Goal: Task Accomplishment & Management: Manage account settings

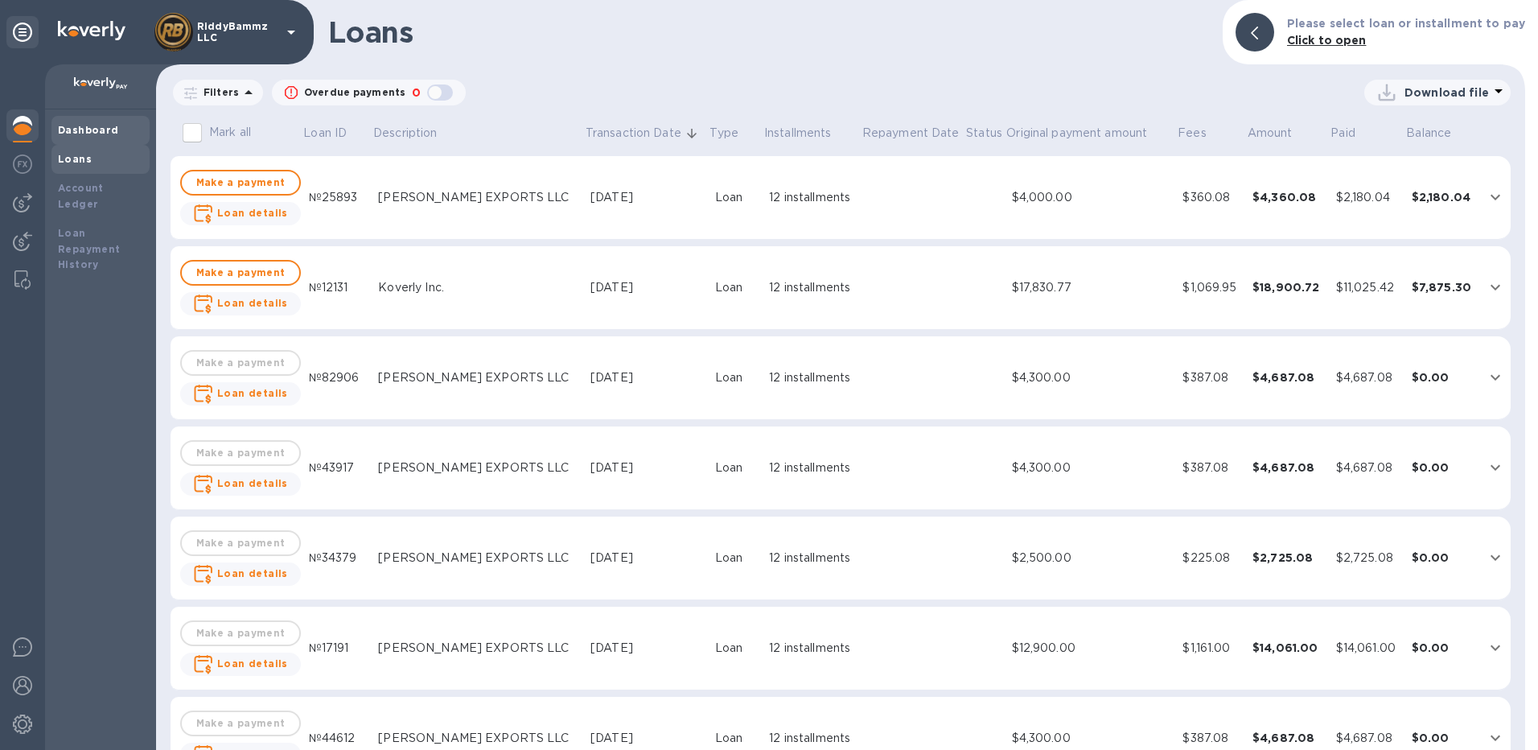
click at [84, 126] on b "Dashboard" at bounding box center [88, 130] width 61 height 12
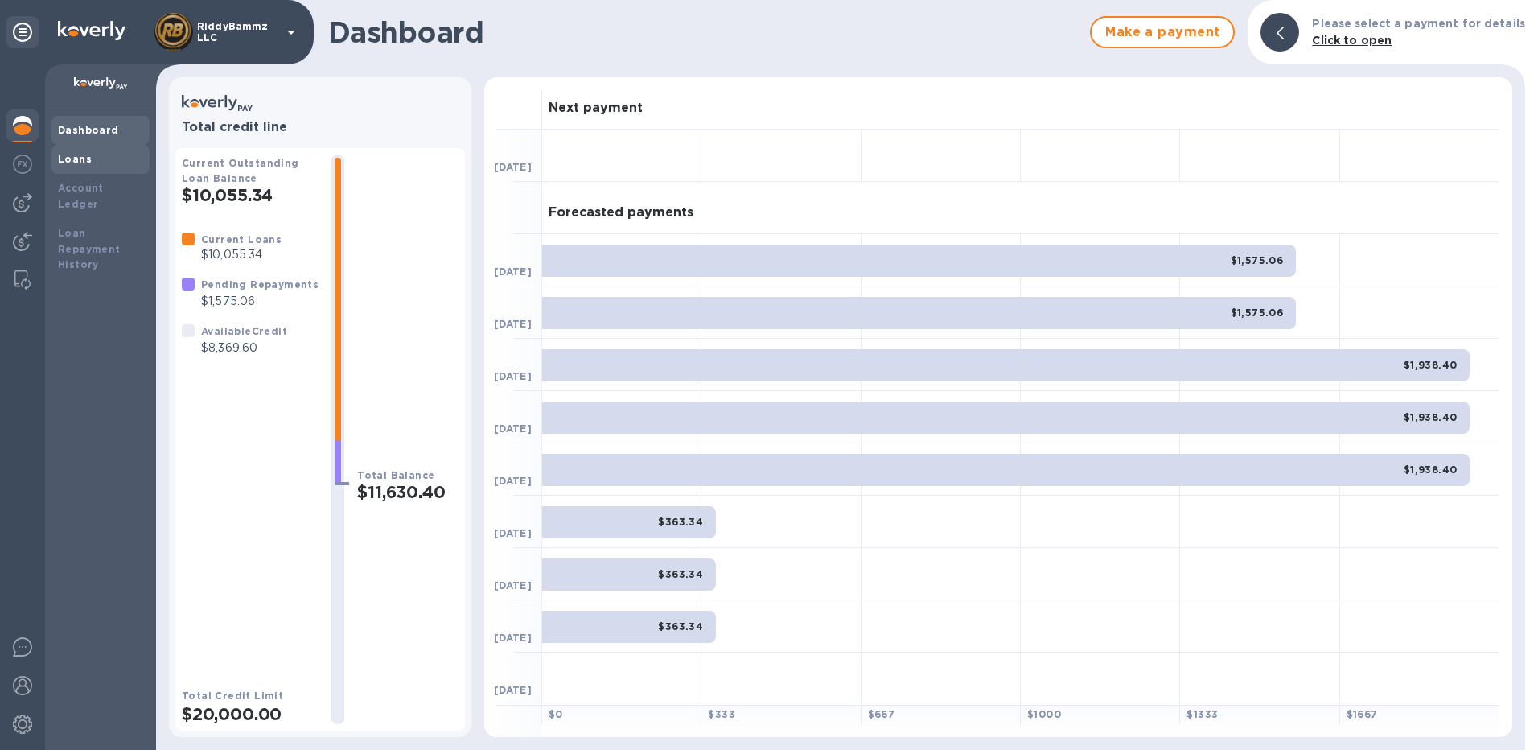
click at [83, 162] on b "Loans" at bounding box center [75, 159] width 34 height 12
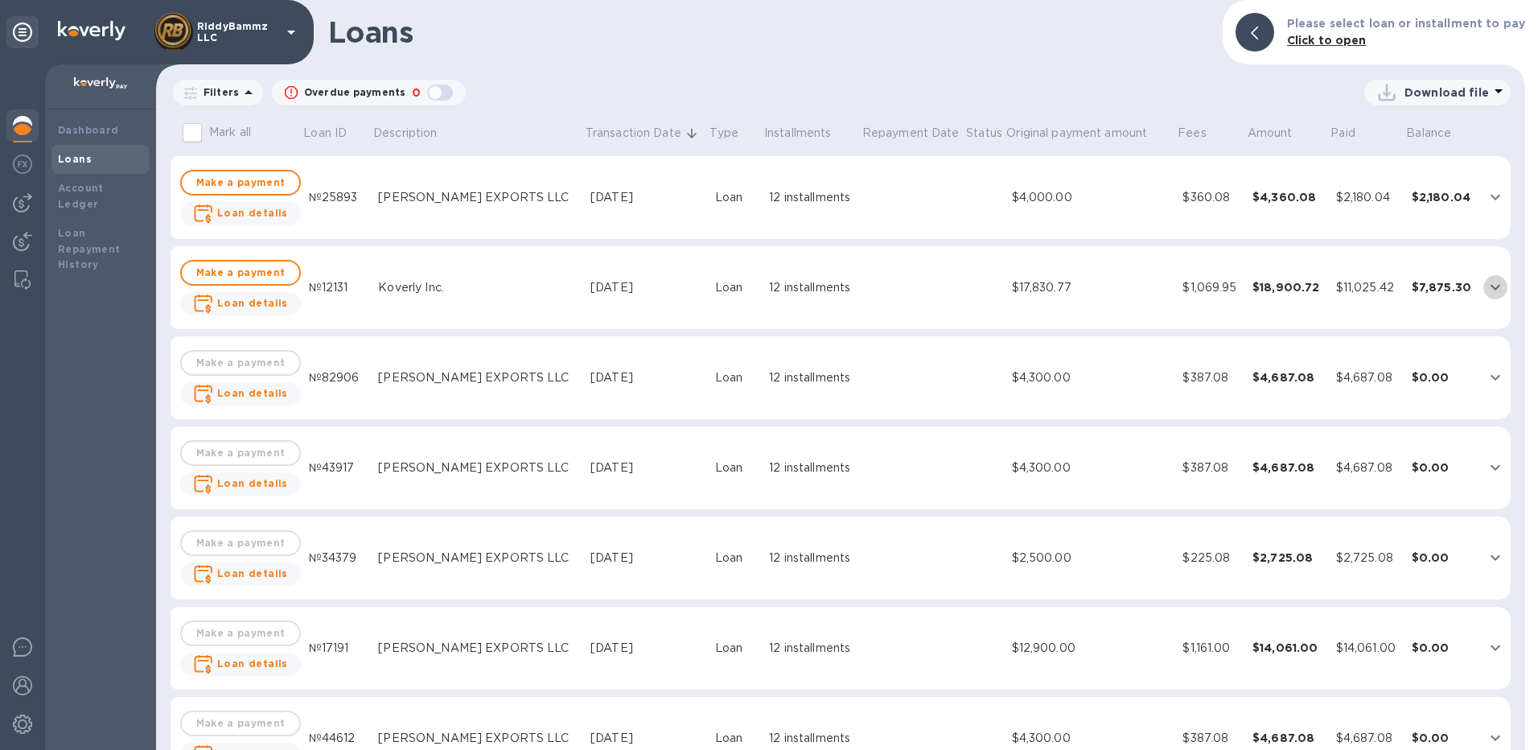
click at [1486, 288] on icon "expand row" at bounding box center [1494, 286] width 19 height 19
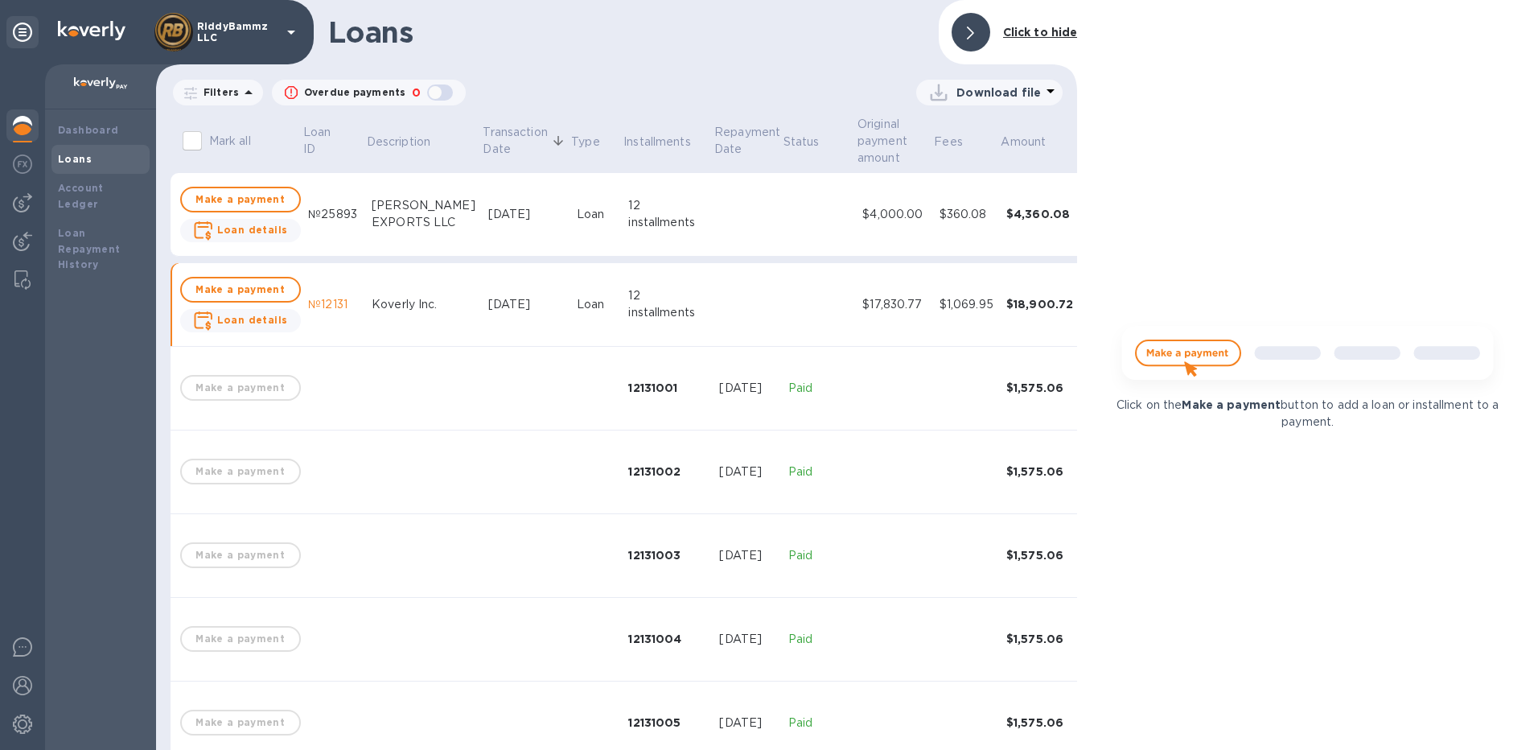
click at [967, 31] on div at bounding box center [970, 32] width 39 height 39
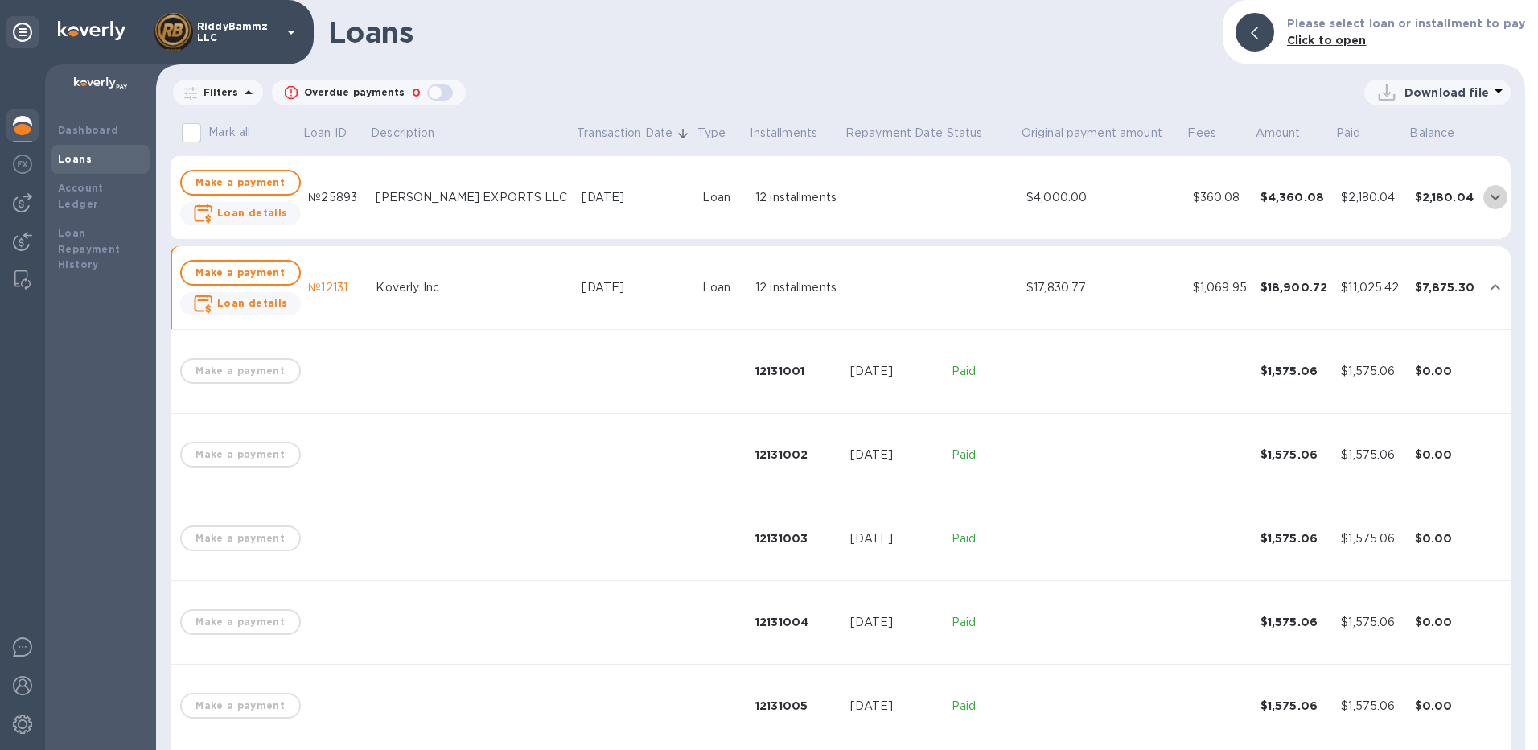
click at [1485, 192] on icon "expand row" at bounding box center [1494, 196] width 19 height 19
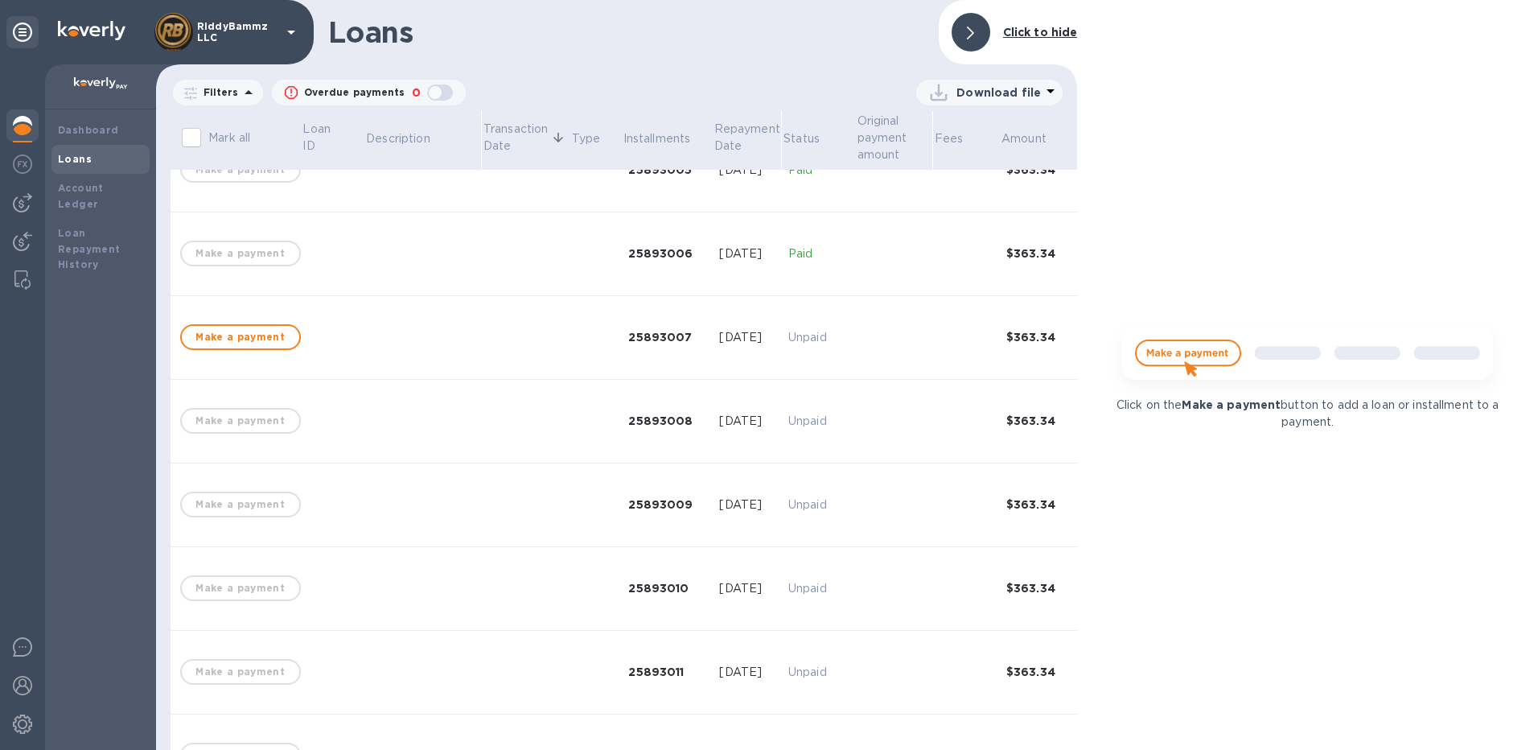
scroll to position [483, 0]
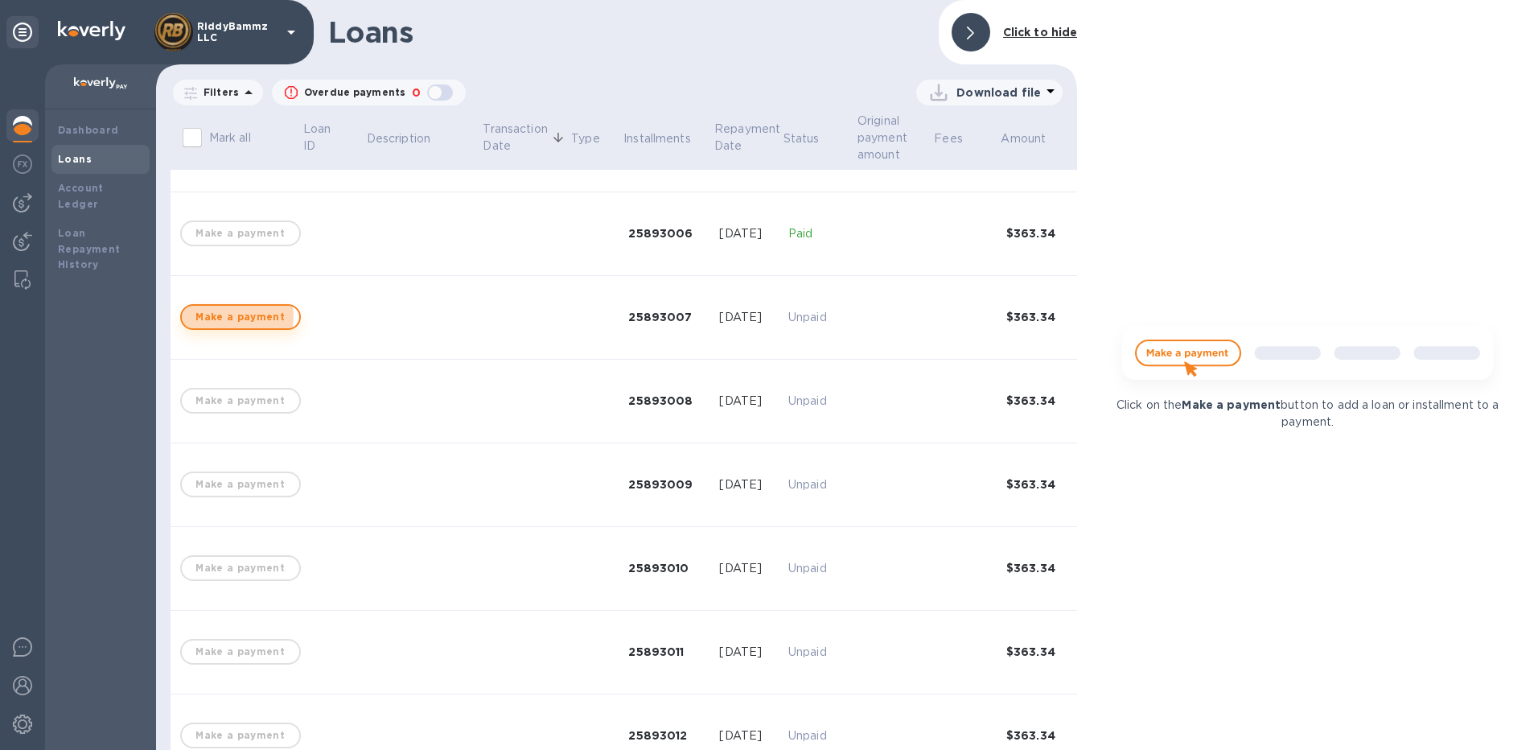
click at [232, 316] on span "Make a payment" at bounding box center [241, 316] width 92 height 19
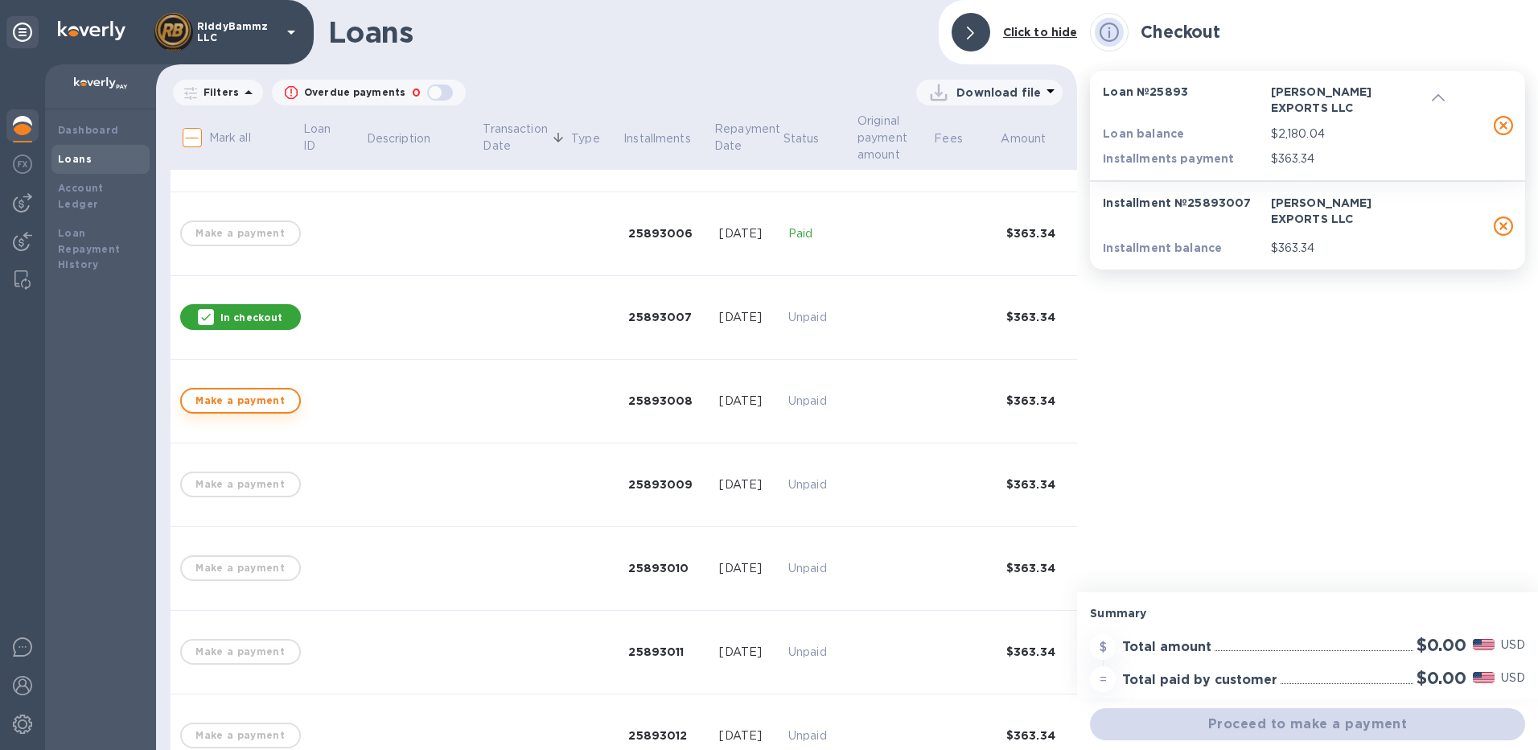
click at [228, 403] on span "Make a payment" at bounding box center [241, 400] width 92 height 19
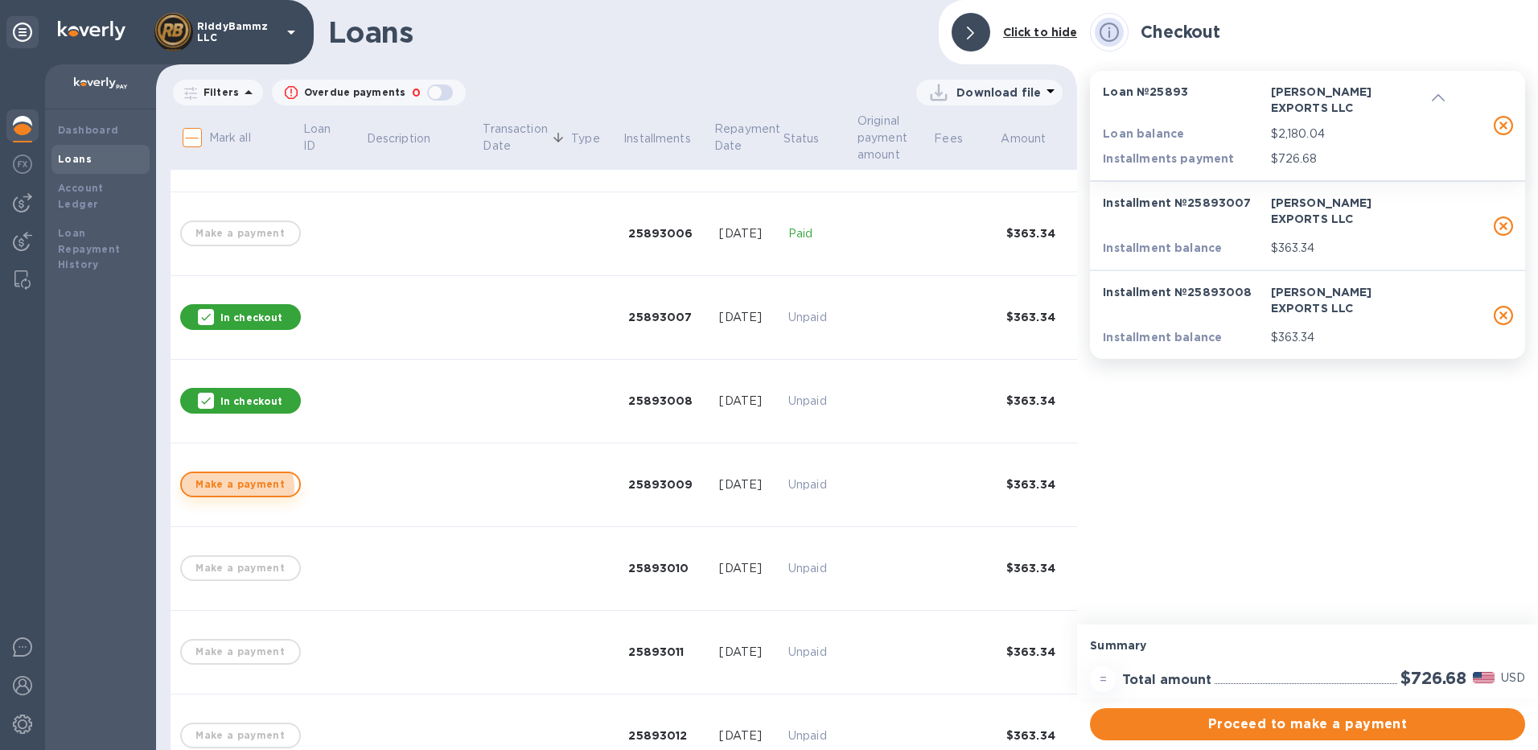
click at [235, 487] on span "Make a payment" at bounding box center [241, 484] width 92 height 19
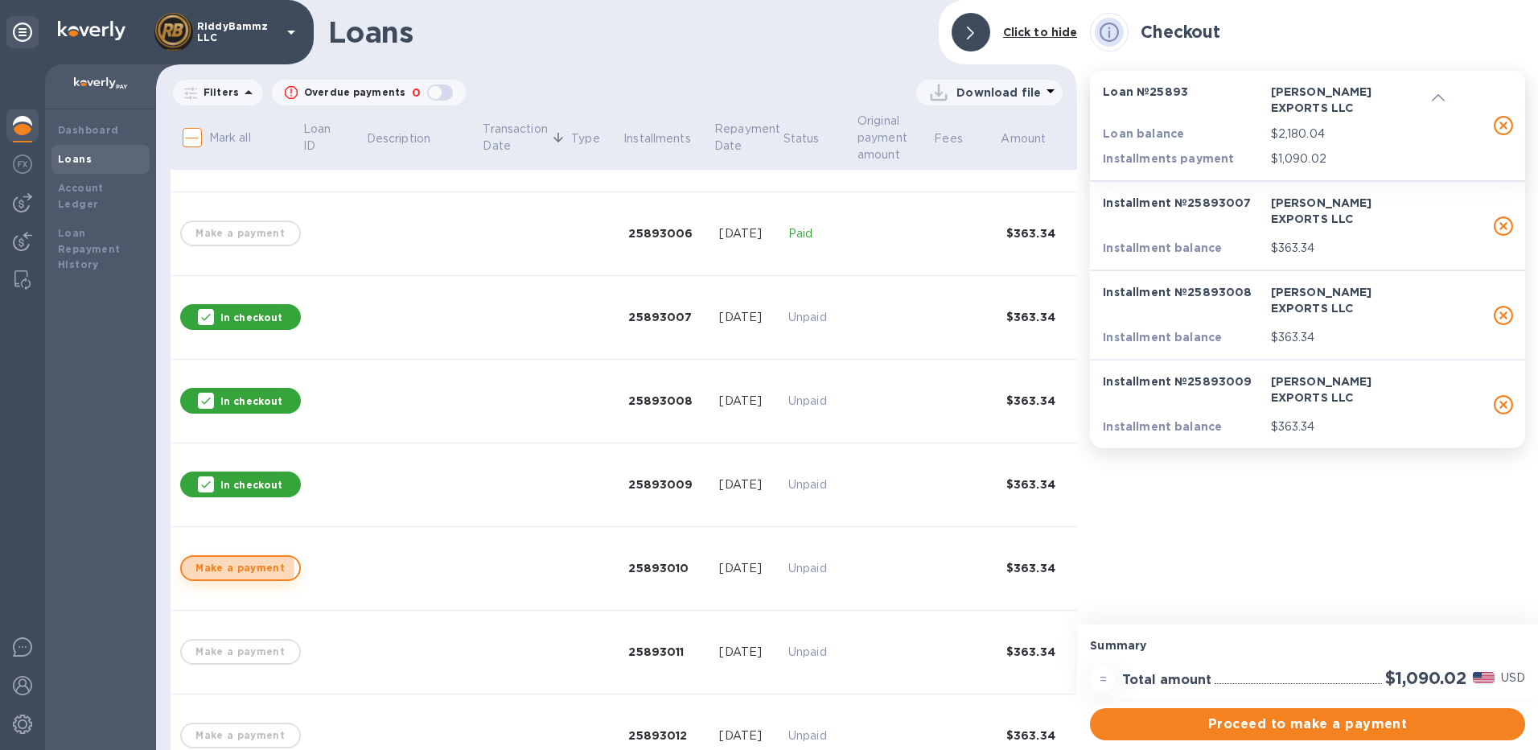
click at [232, 566] on span "Make a payment" at bounding box center [241, 567] width 92 height 19
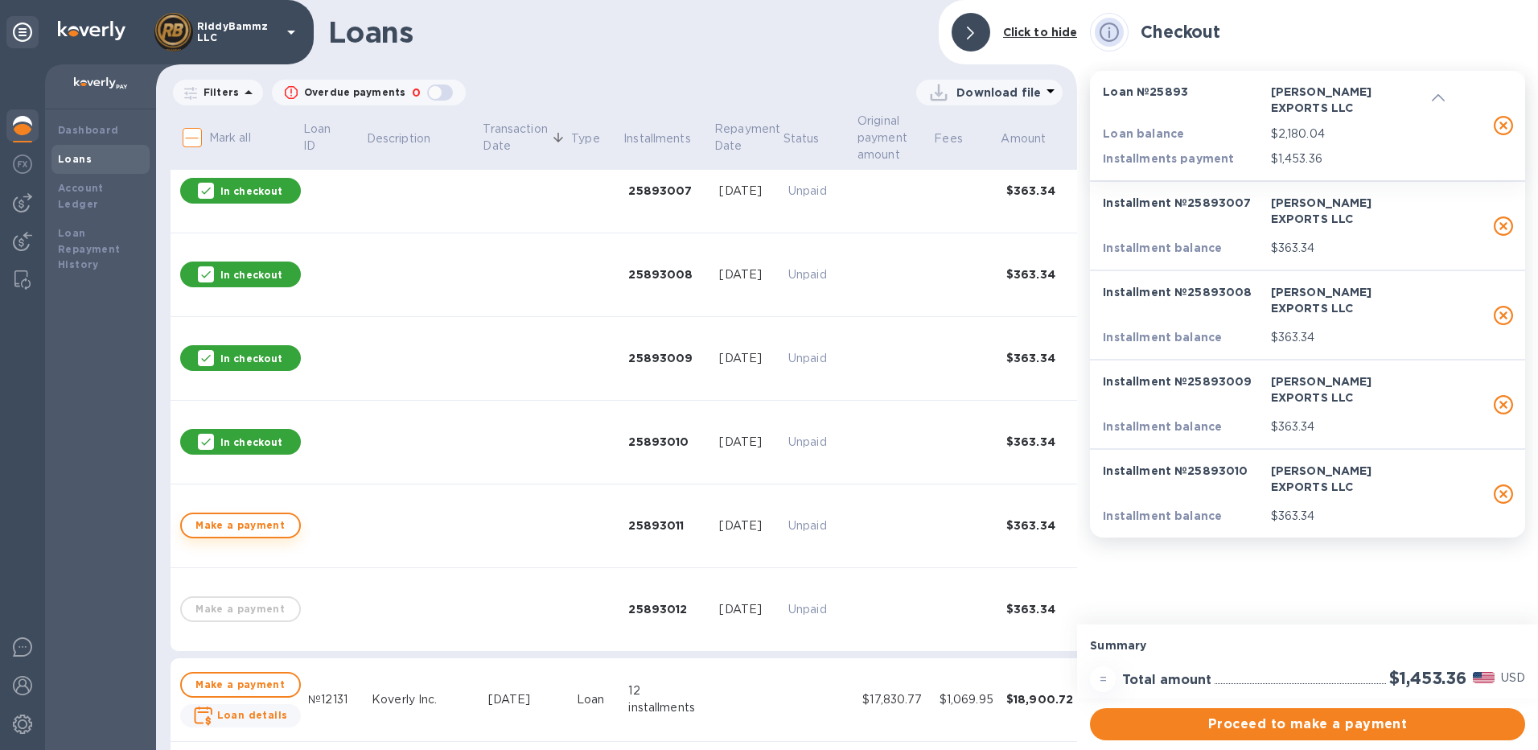
scroll to position [643, 0]
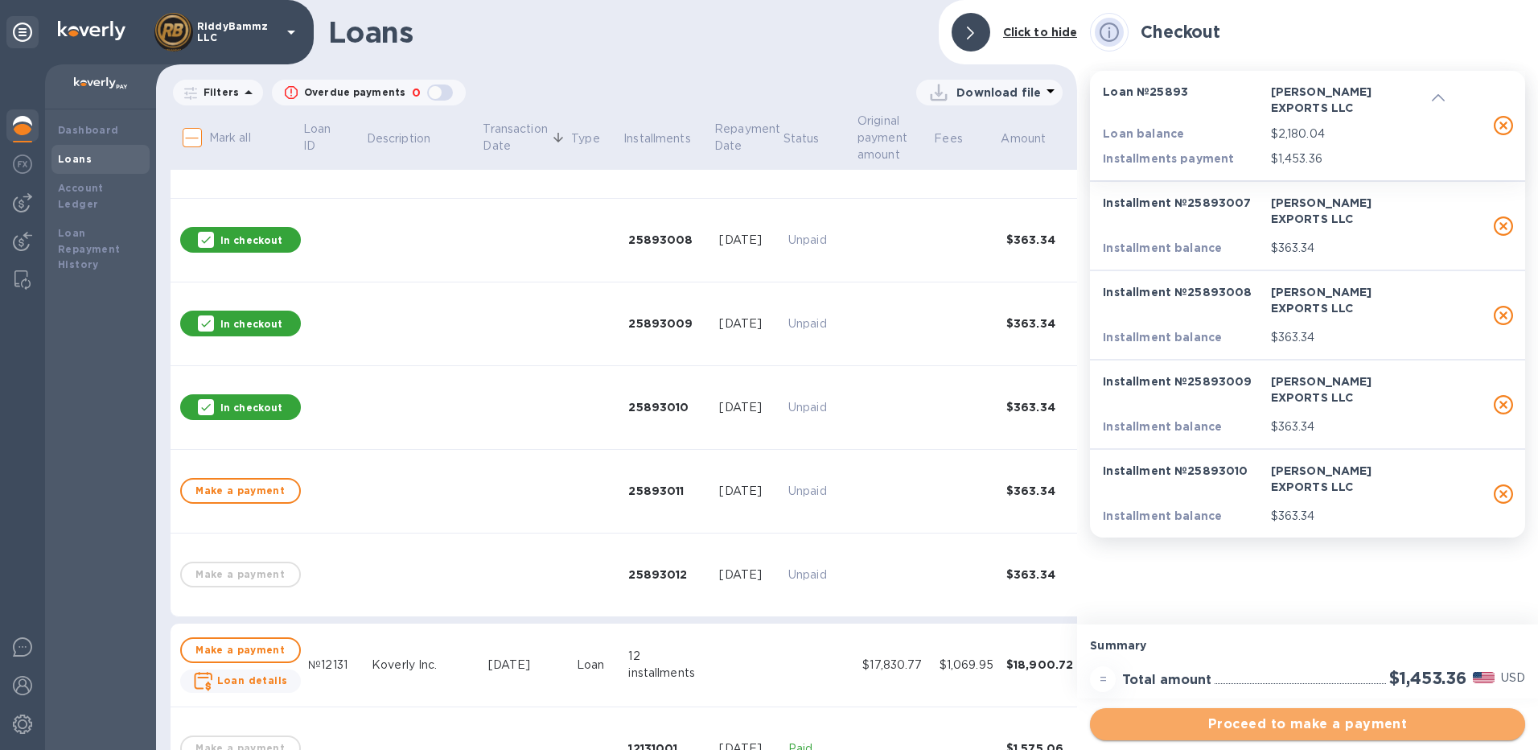
click at [1338, 720] on span "Proceed to make a payment" at bounding box center [1307, 723] width 409 height 19
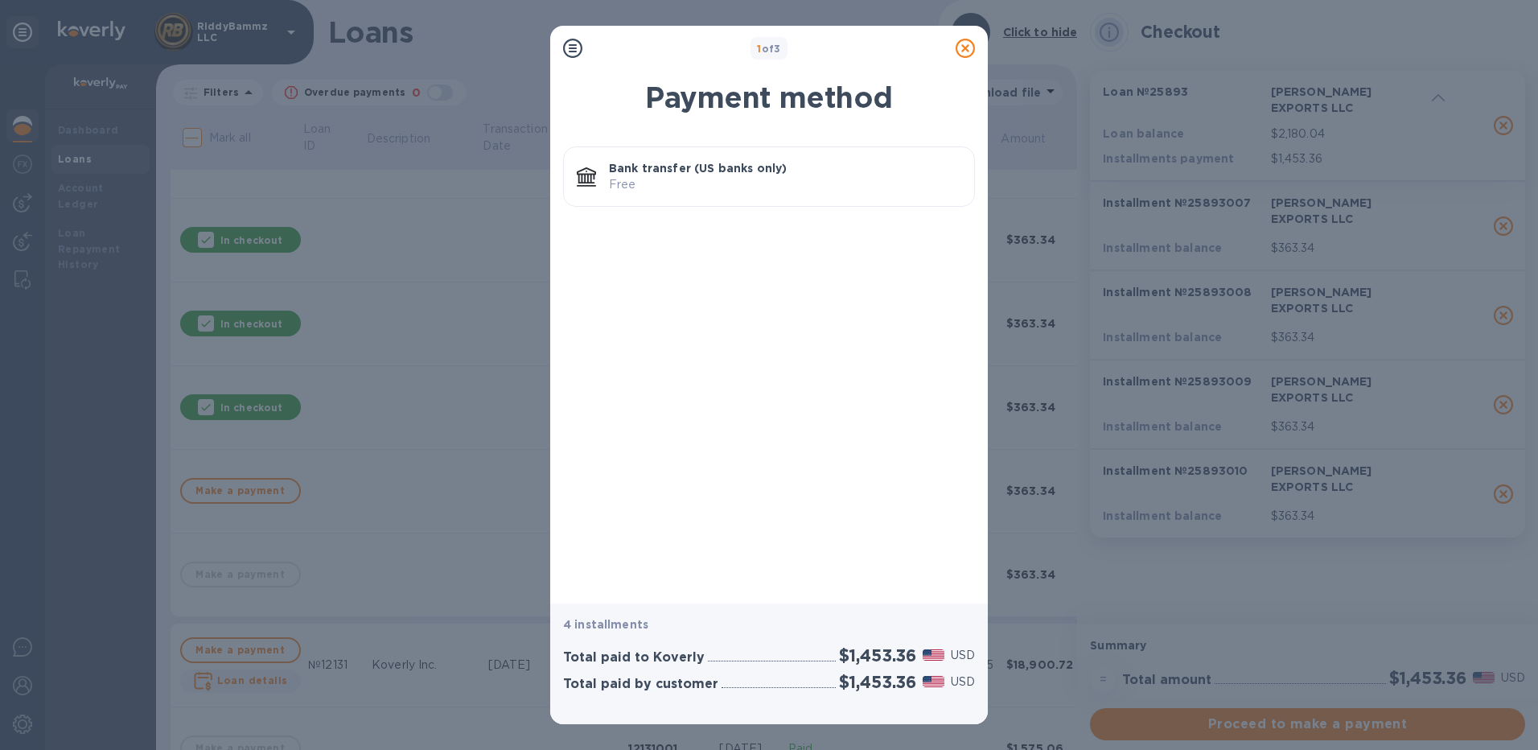
click at [673, 179] on p "Free" at bounding box center [785, 184] width 352 height 17
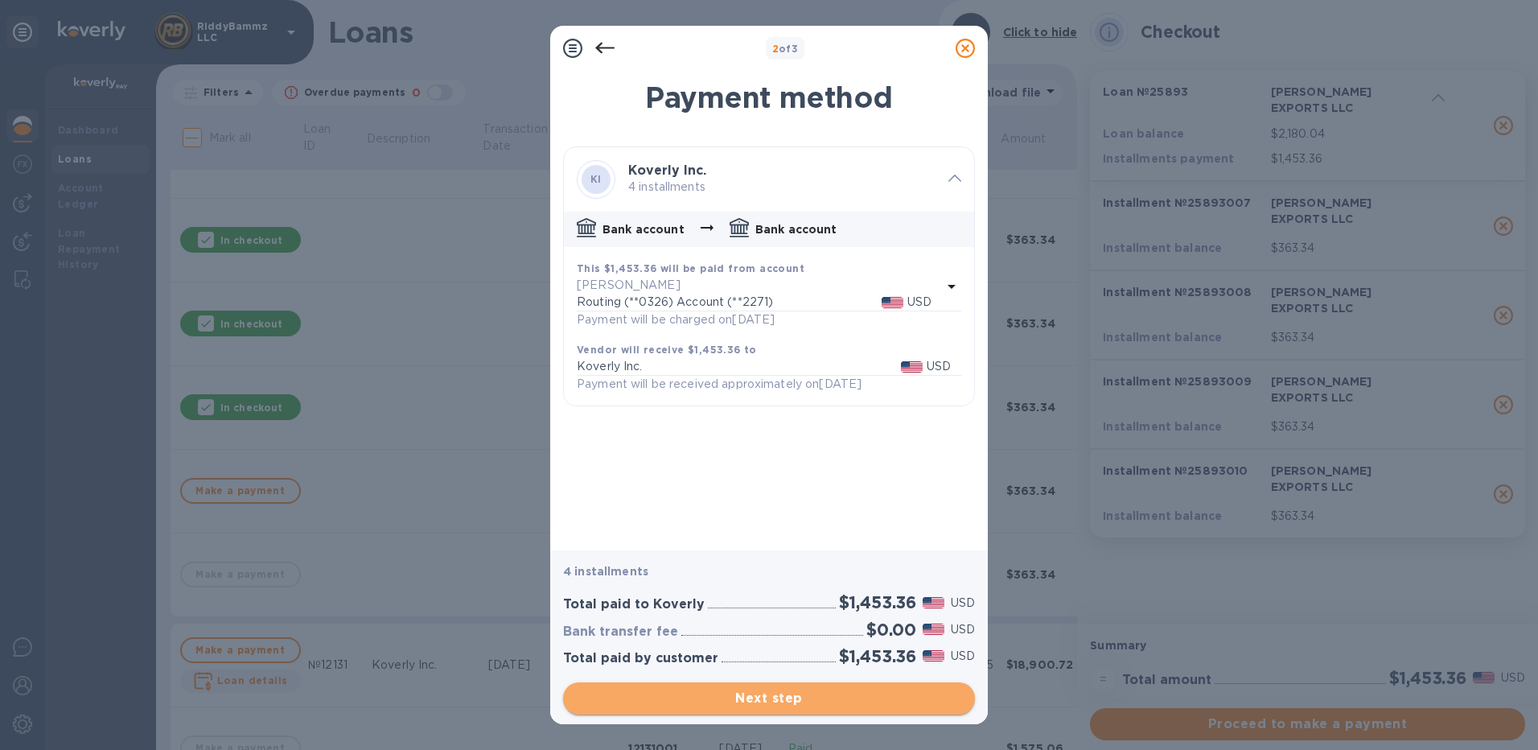
click at [740, 695] on span "Next step" at bounding box center [769, 697] width 386 height 19
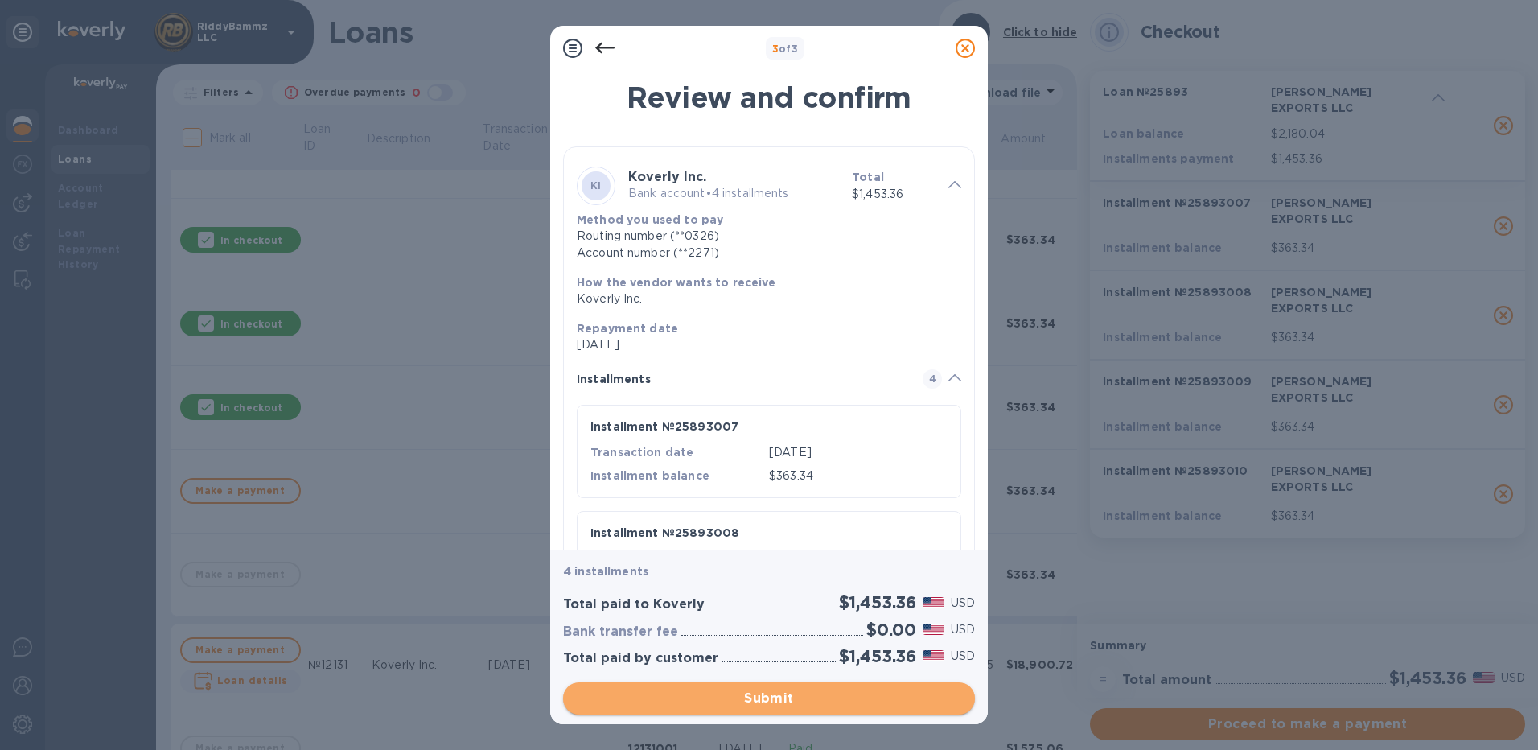
click at [741, 692] on span "Submit" at bounding box center [769, 697] width 386 height 19
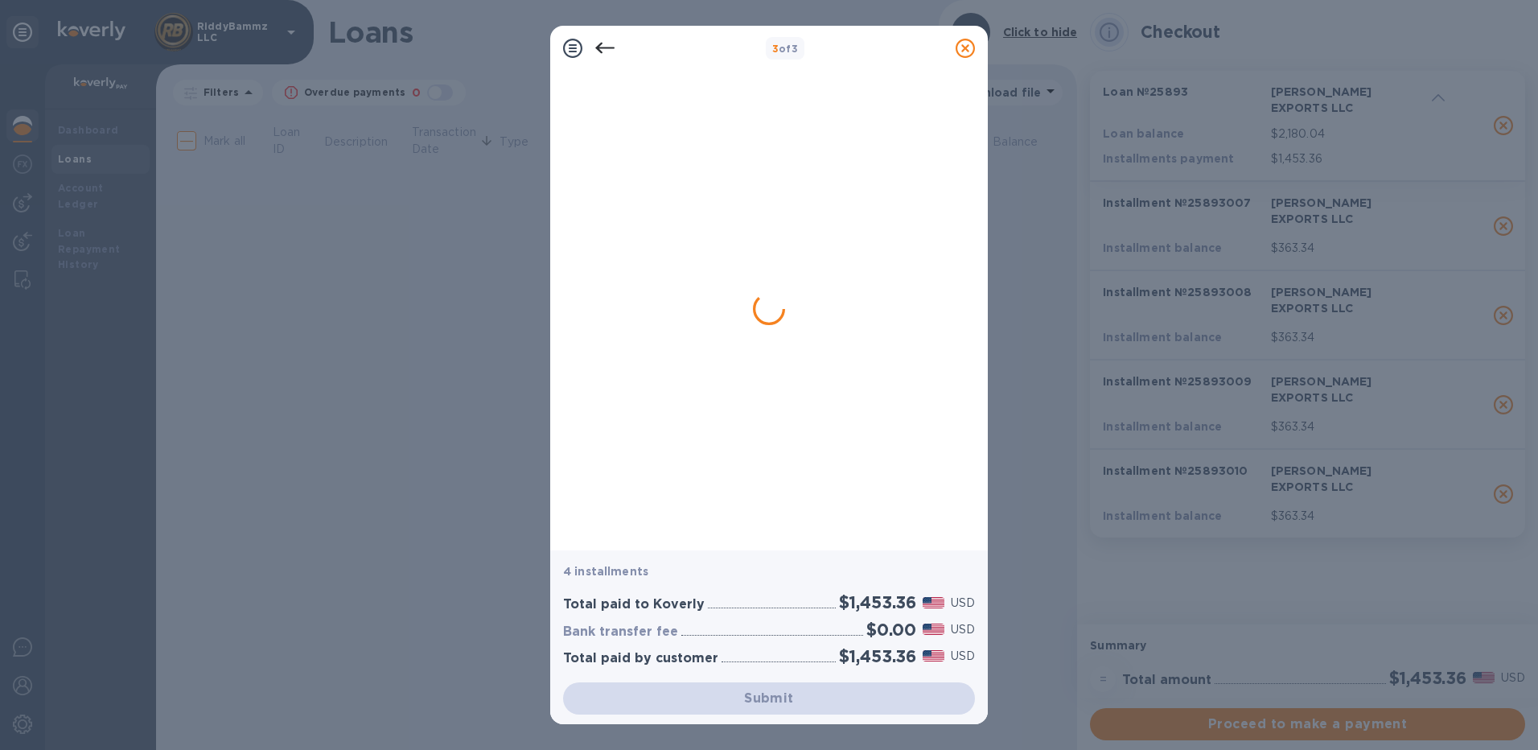
scroll to position [0, 0]
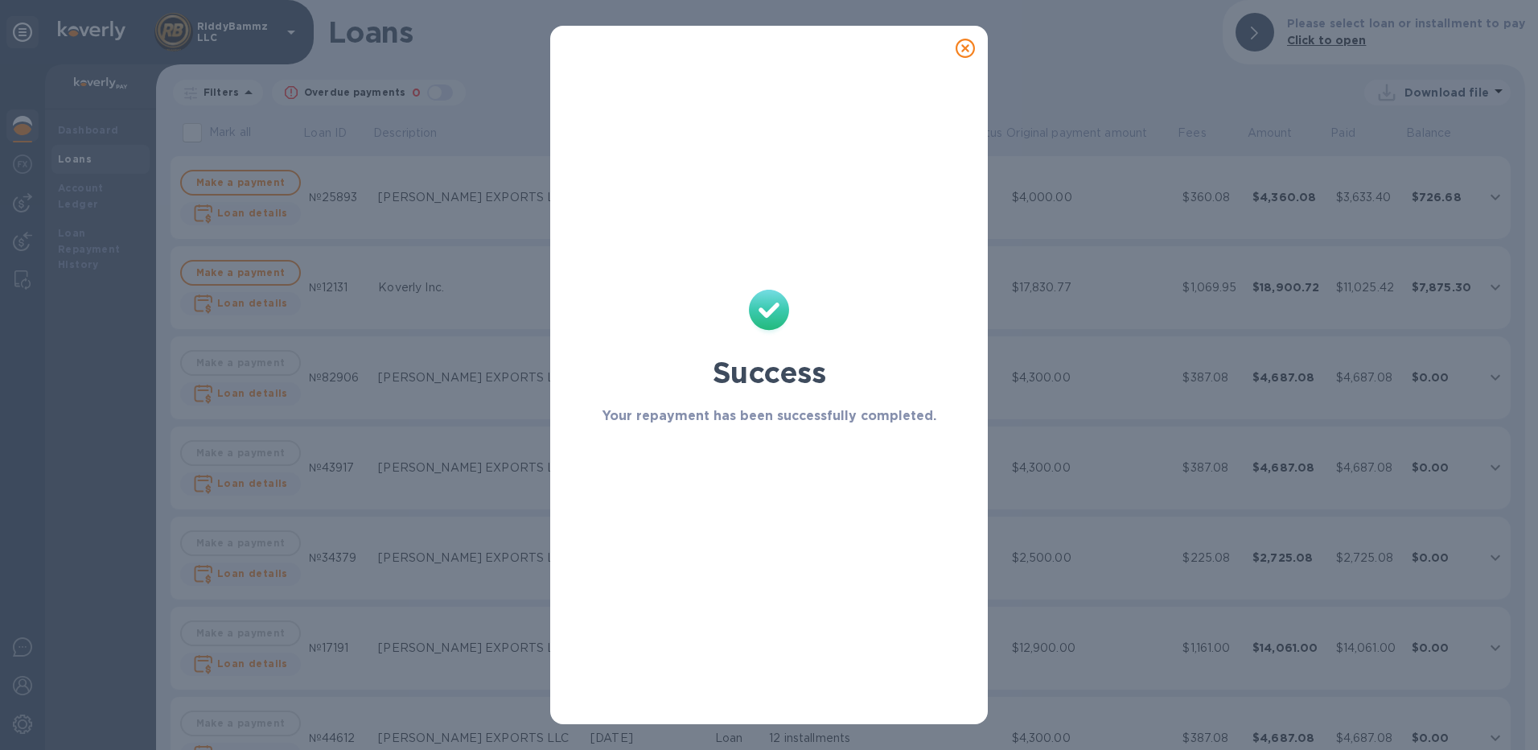
click at [962, 47] on icon at bounding box center [964, 48] width 19 height 19
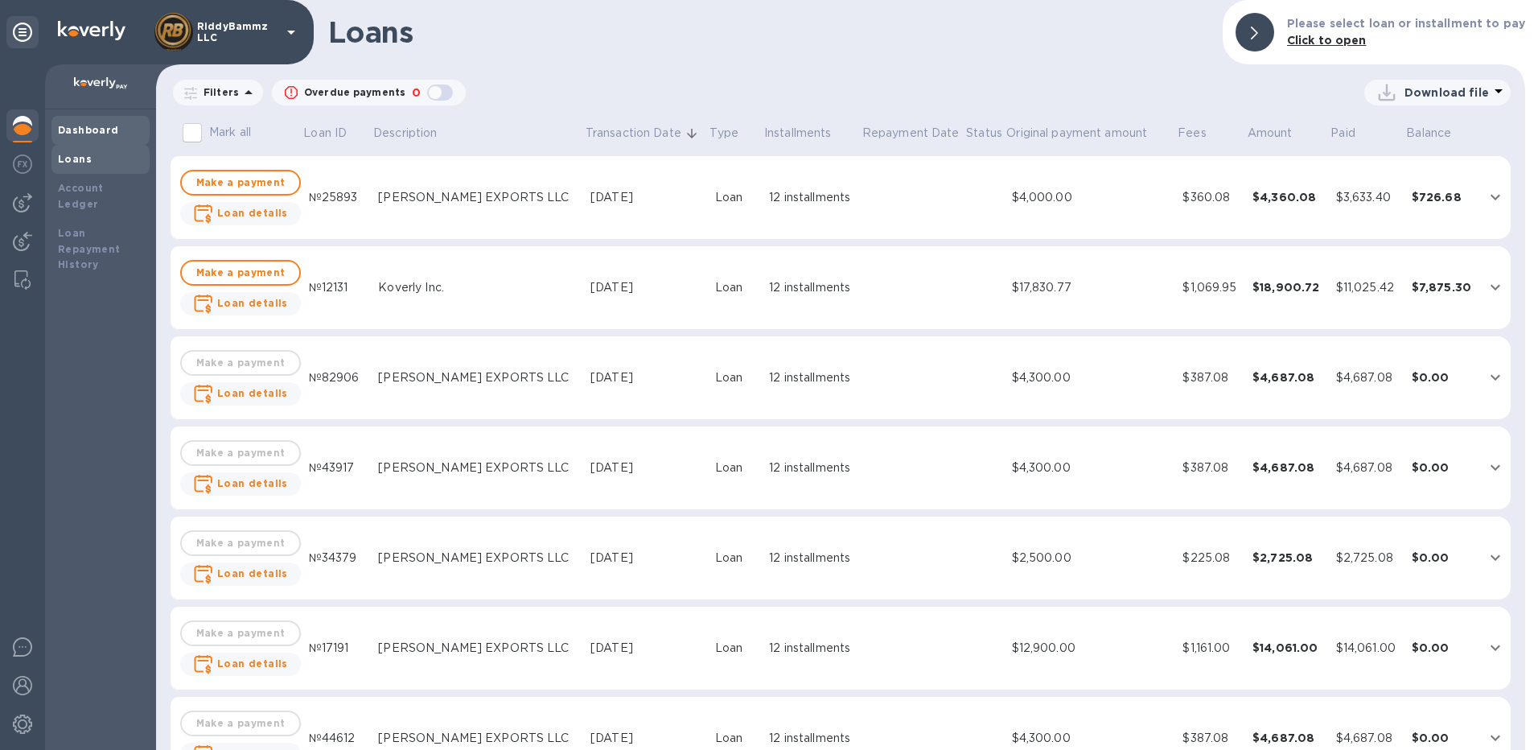
click at [88, 129] on b "Dashboard" at bounding box center [88, 130] width 61 height 12
